Goal: Task Accomplishment & Management: Use online tool/utility

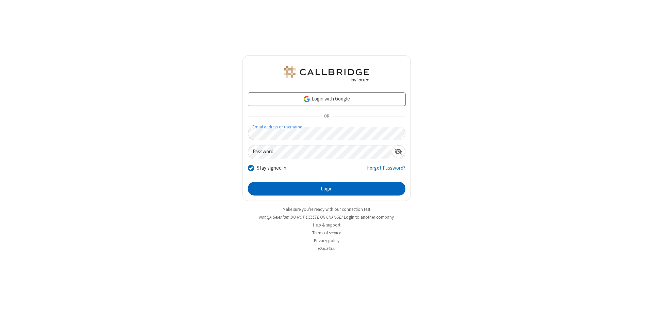
click at [327, 188] on button "Login" at bounding box center [327, 189] width 158 height 14
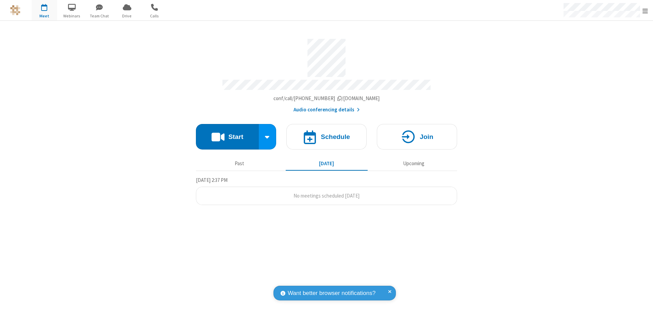
click at [645, 11] on span "Open menu" at bounding box center [645, 10] width 5 height 7
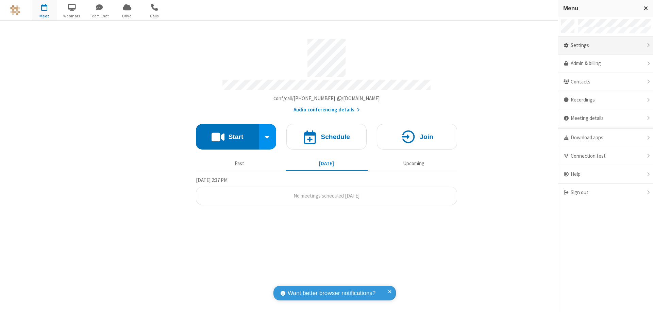
click at [603, 45] on div "Settings" at bounding box center [605, 45] width 95 height 18
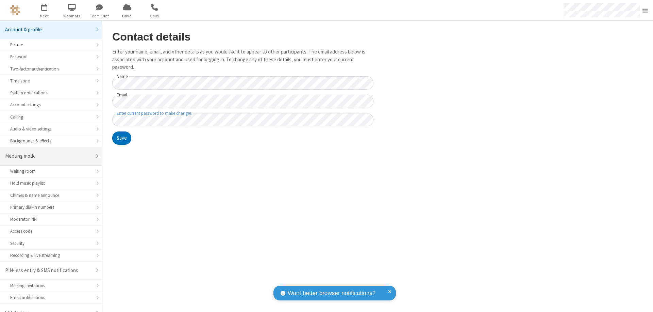
click at [48, 152] on div "Meeting mode" at bounding box center [48, 156] width 86 height 8
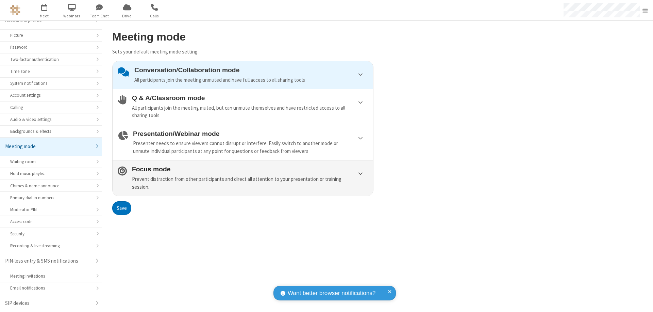
click at [243, 178] on div "Prevent distraction from other participants and direct all attention to your pr…" at bounding box center [250, 182] width 236 height 15
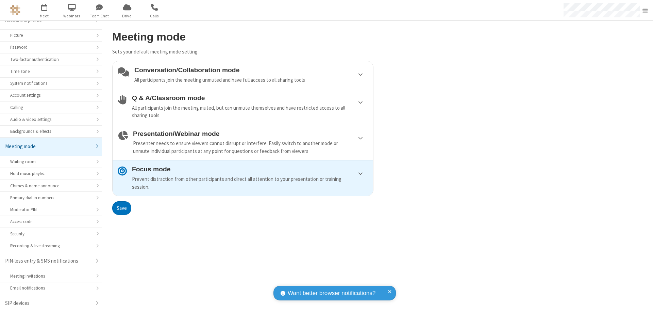
click at [121, 208] on button "Save" at bounding box center [121, 208] width 19 height 14
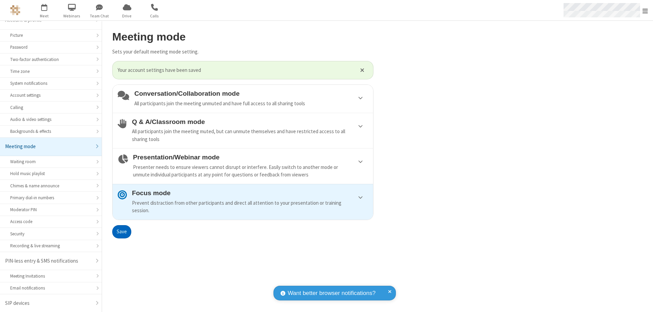
click at [645, 10] on span "Open menu" at bounding box center [645, 10] width 5 height 7
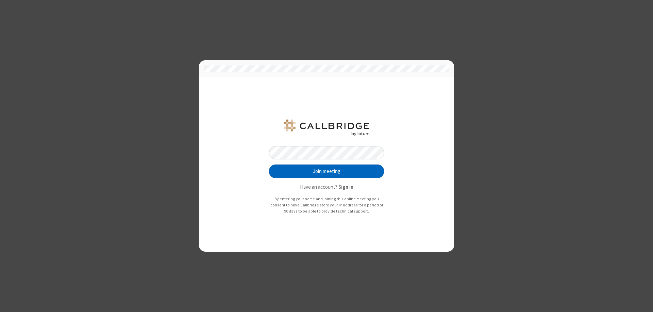
click at [327, 171] on button "Join meeting" at bounding box center [326, 171] width 115 height 14
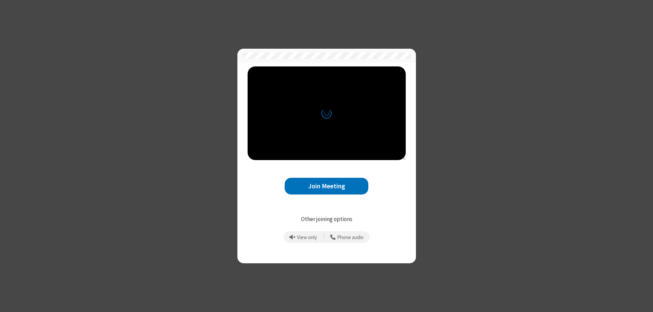
click at [327, 186] on button "Join Meeting" at bounding box center [327, 186] width 84 height 17
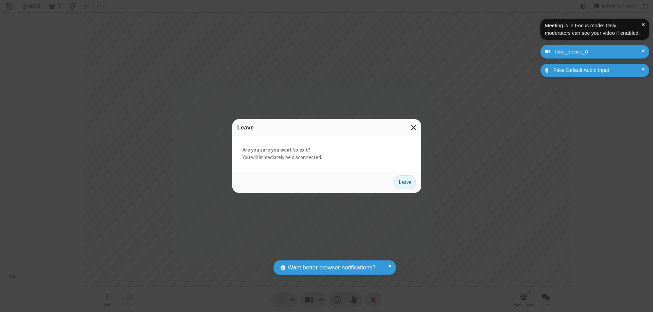
click at [405, 182] on button "Leave" at bounding box center [405, 182] width 22 height 14
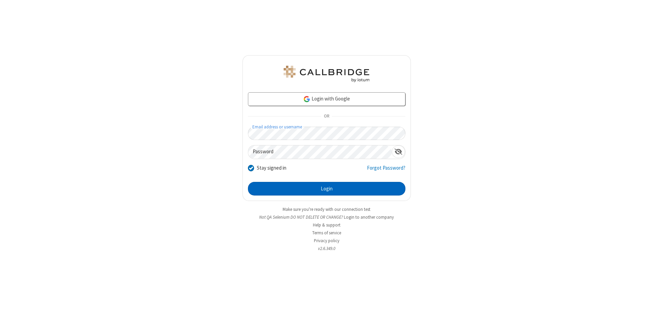
click at [327, 188] on button "Login" at bounding box center [327, 189] width 158 height 14
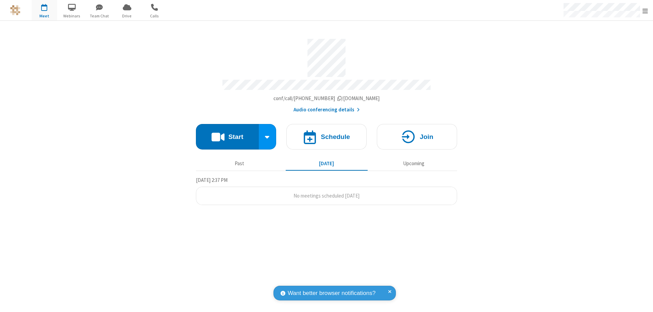
click at [645, 11] on span "Open menu" at bounding box center [645, 10] width 5 height 7
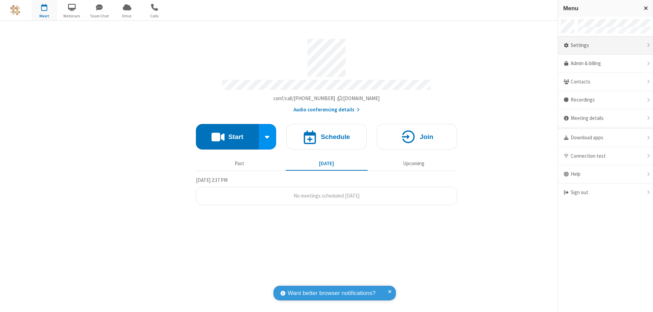
click at [606, 45] on div "Settings" at bounding box center [605, 45] width 95 height 18
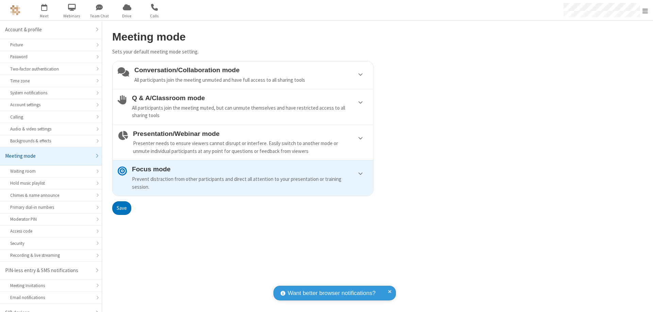
scroll to position [10, 0]
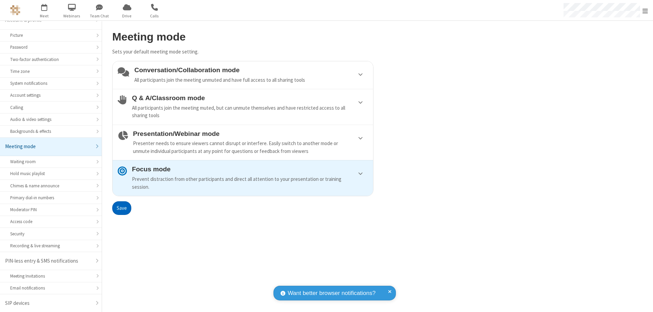
click at [243, 75] on div "Conversation/Collaboration mode All participants join the meeting unmuted and h…" at bounding box center [251, 74] width 234 height 17
click at [121, 208] on button "Save" at bounding box center [121, 208] width 19 height 14
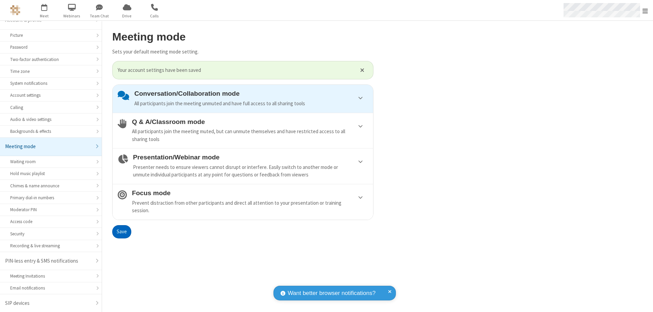
click at [645, 10] on span "Open menu" at bounding box center [645, 10] width 5 height 7
